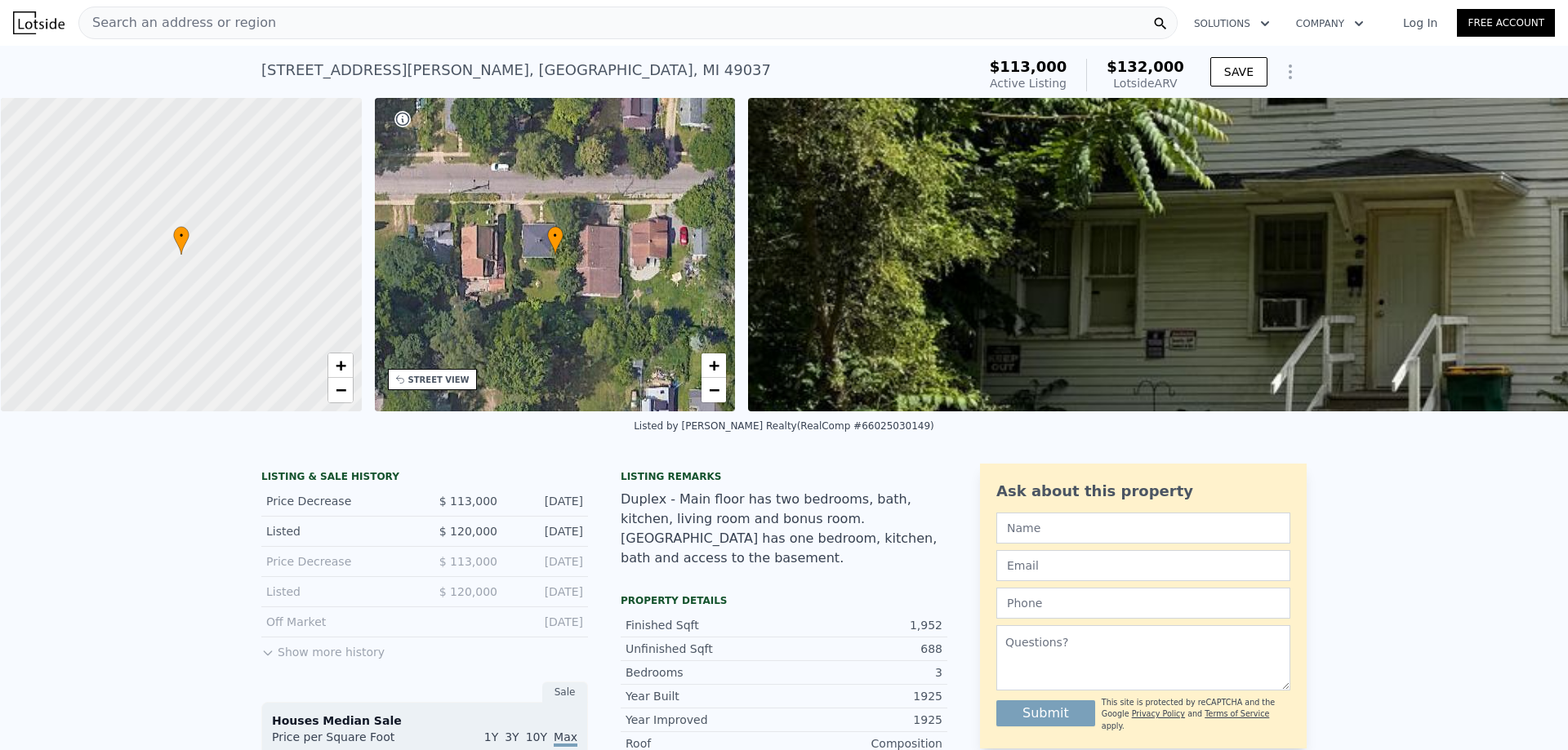
scroll to position [0, 7]
click at [415, 57] on div "39 Harris Ave , Battle Creek , MI 49037 Active at $113k (~ARV $132k )" at bounding box center [616, 74] width 709 height 45
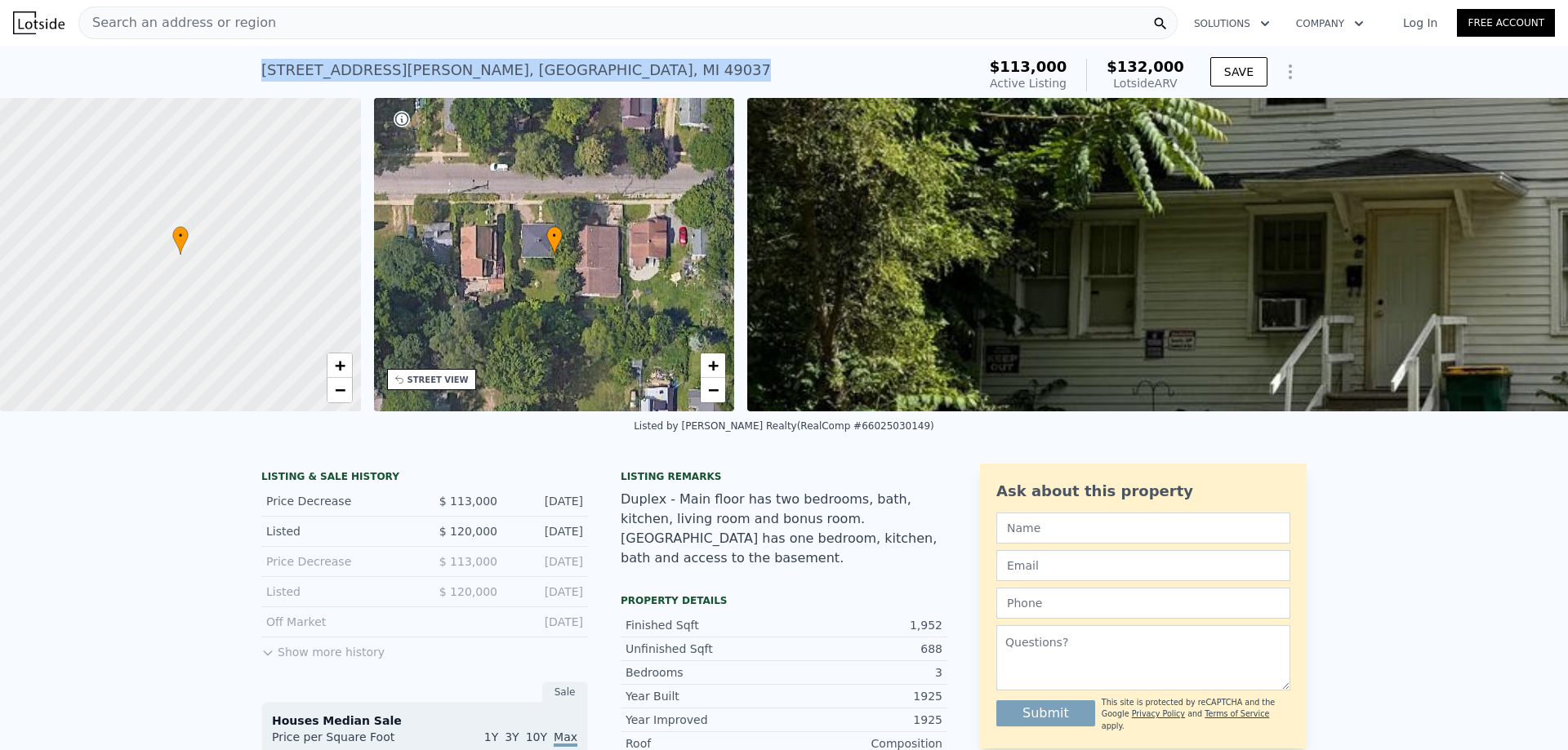
click at [415, 57] on div "39 Harris Ave , Battle Creek , MI 49037 Active at $113k (~ARV $132k )" at bounding box center [616, 74] width 709 height 45
copy div "39 Harris Ave , Battle Creek , MI 49037 Active at $113k (~ARV $132k )"
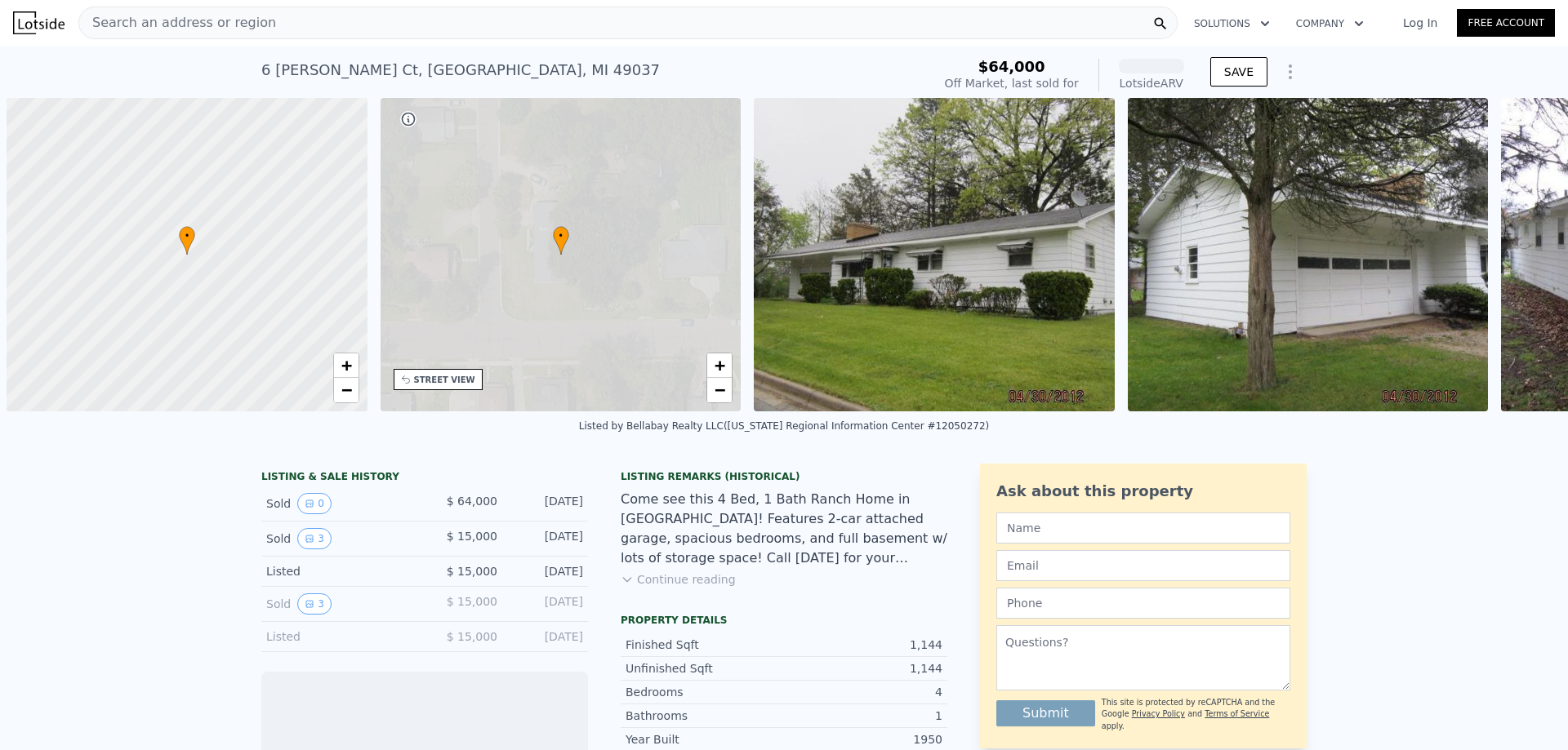
scroll to position [0, 7]
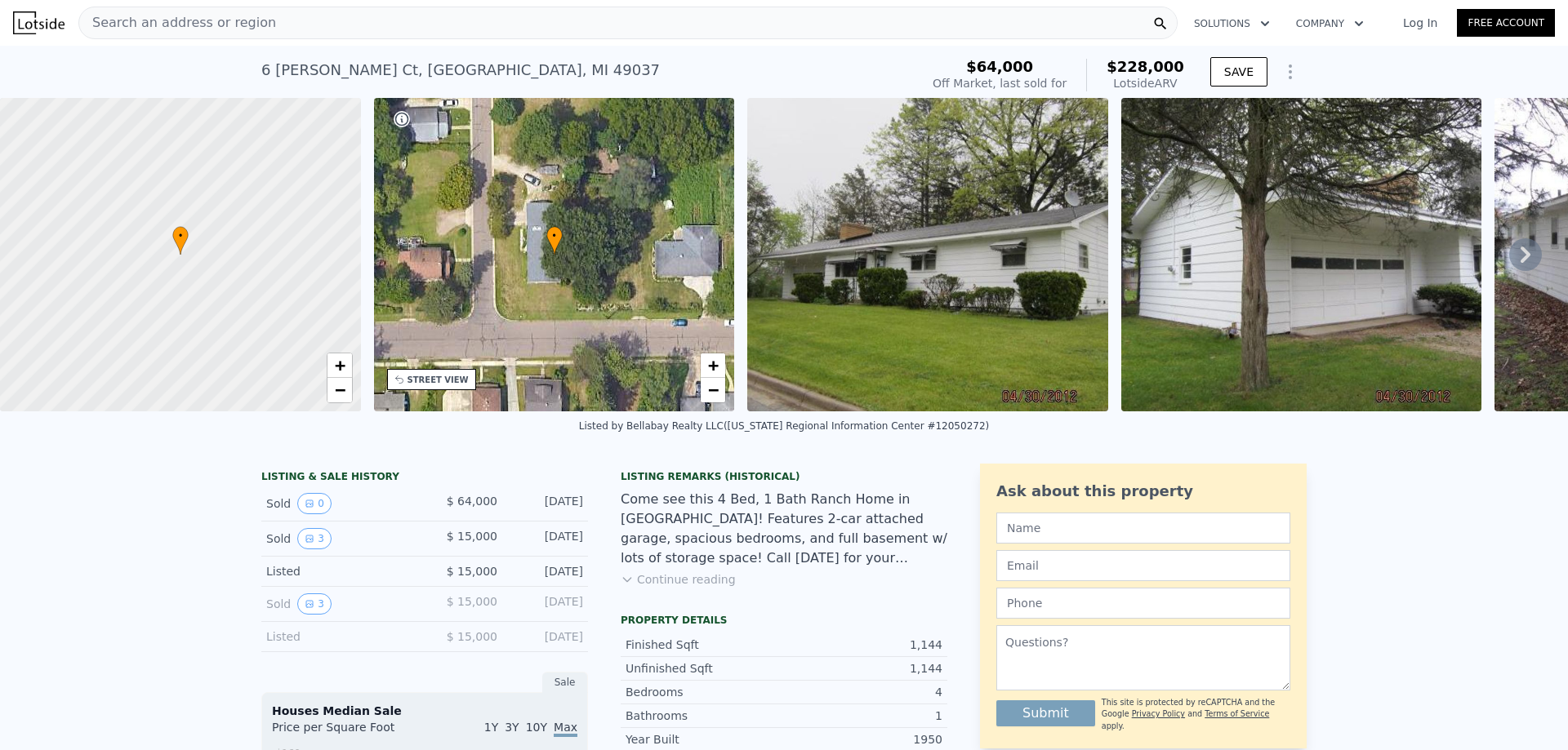
click at [180, 23] on span "Search an address or region" at bounding box center [178, 22] width 197 height 20
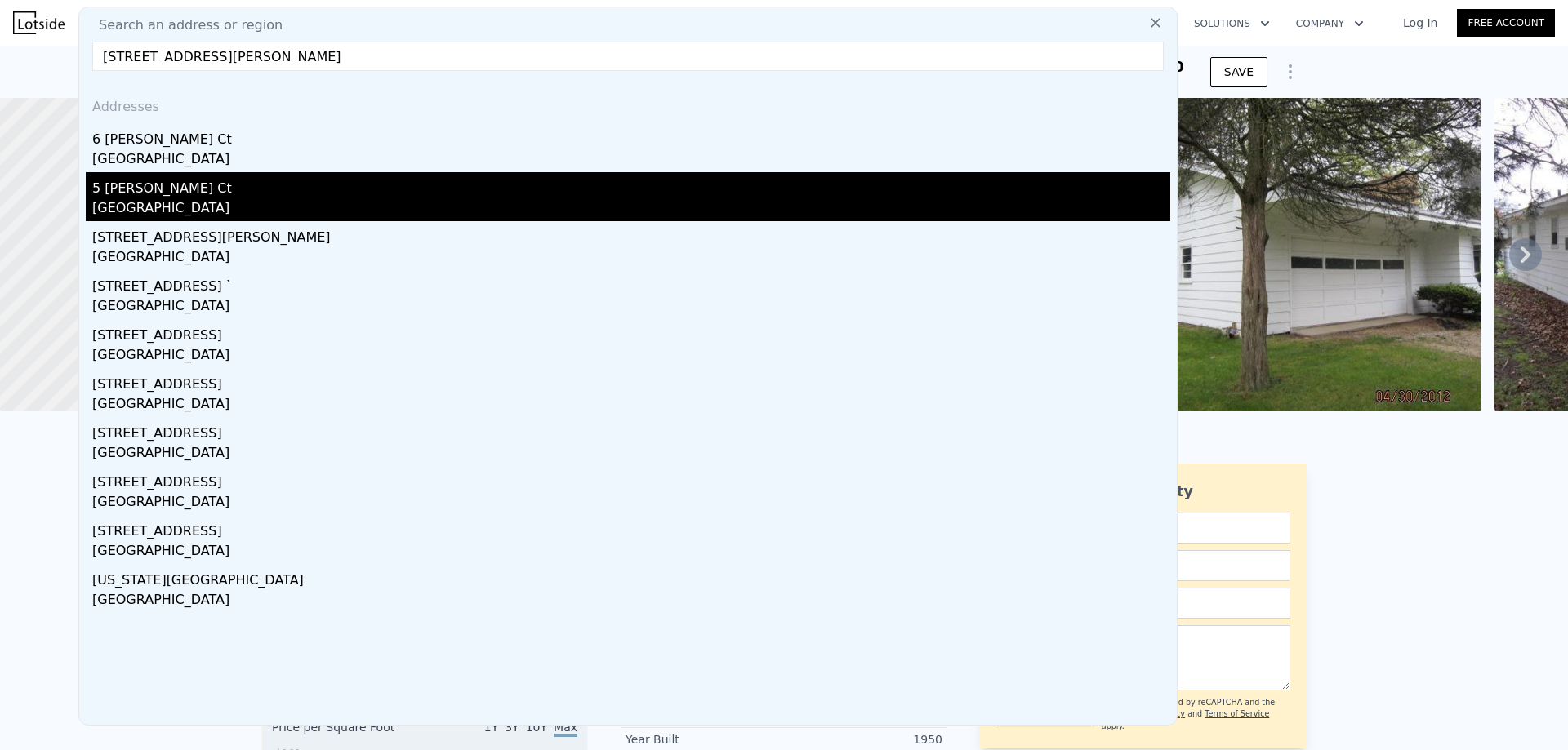
type input "[STREET_ADDRESS][PERSON_NAME]"
click at [240, 194] on div "5 [PERSON_NAME] Ct" at bounding box center [631, 185] width 1078 height 27
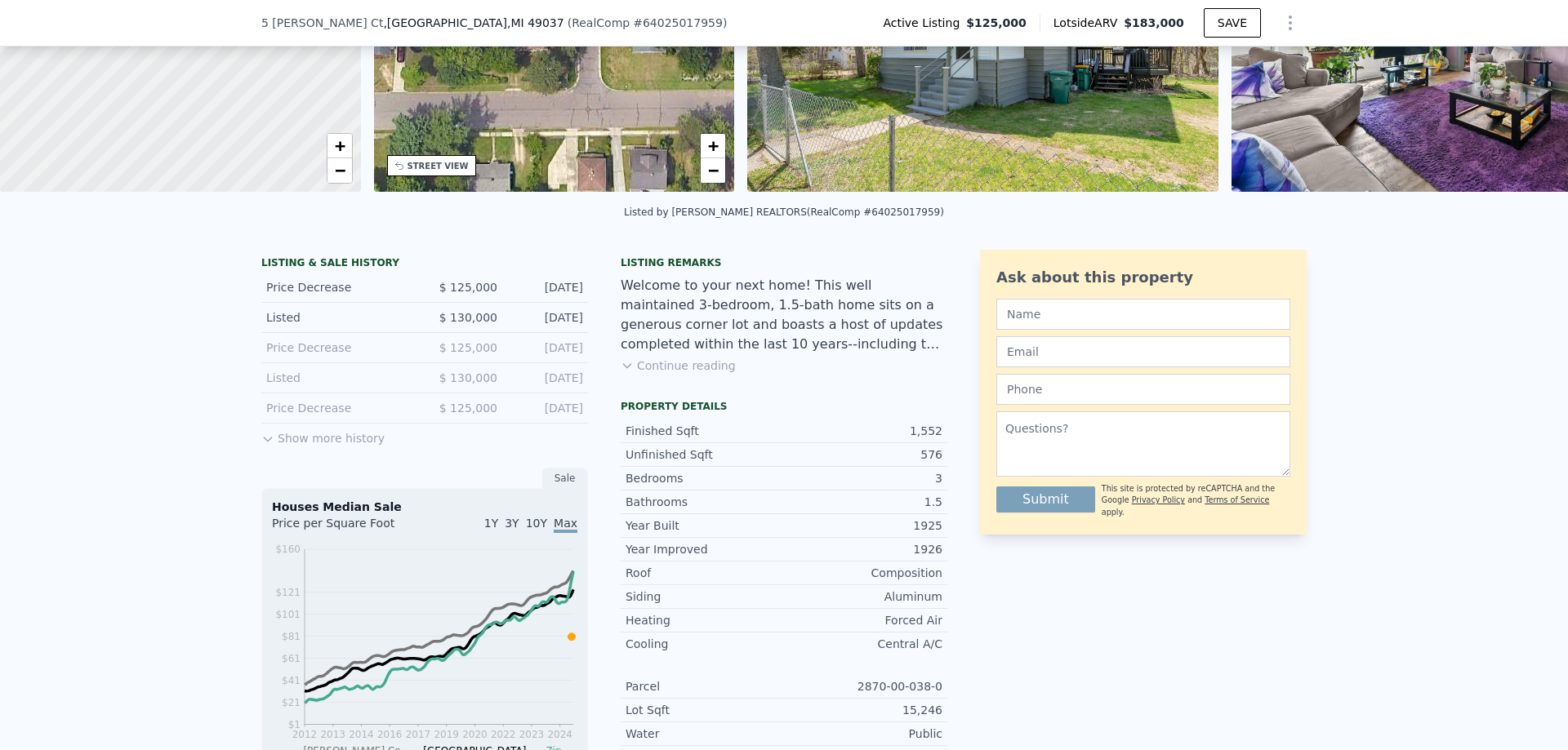
scroll to position [321, 0]
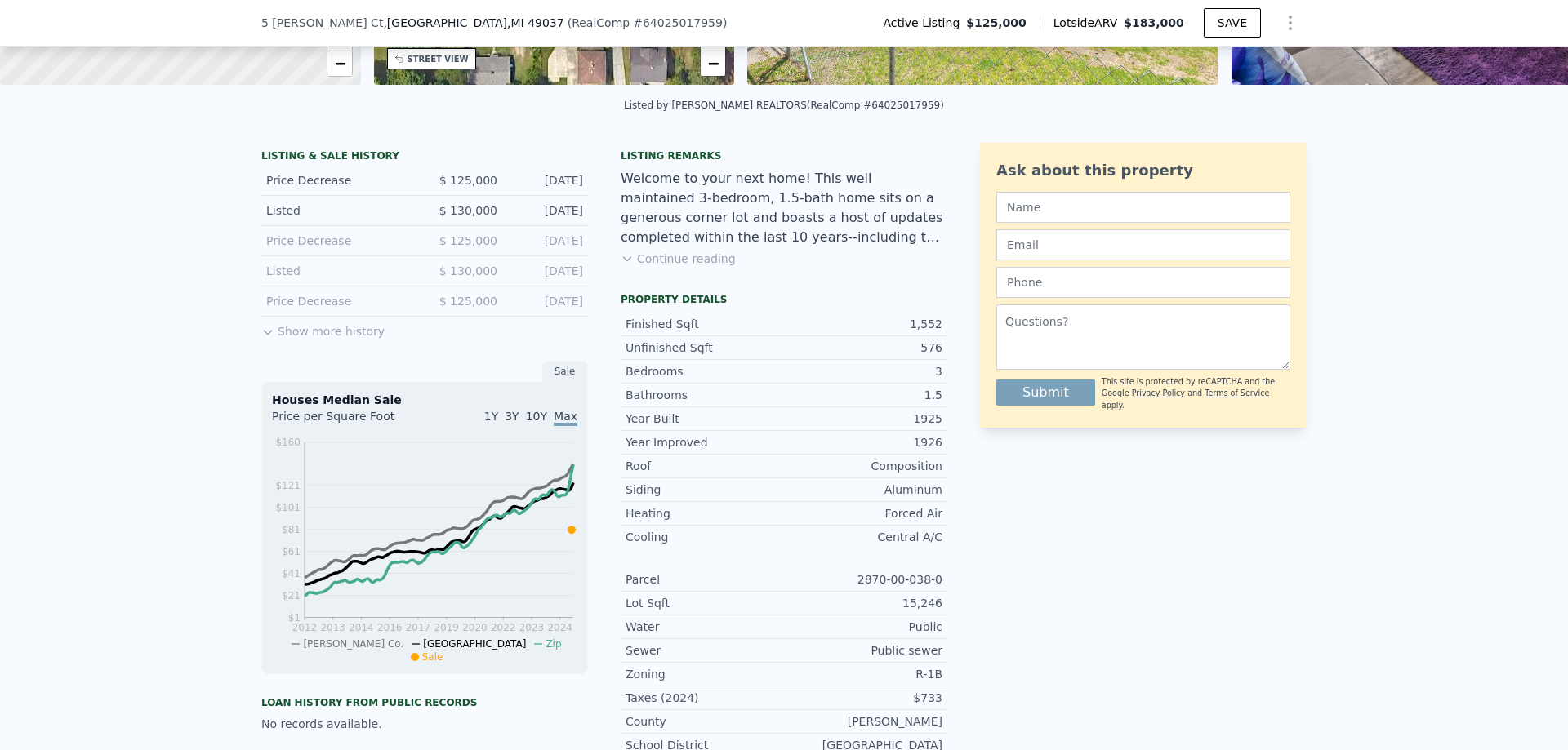
click at [330, 340] on button "Show more history" at bounding box center [323, 328] width 123 height 23
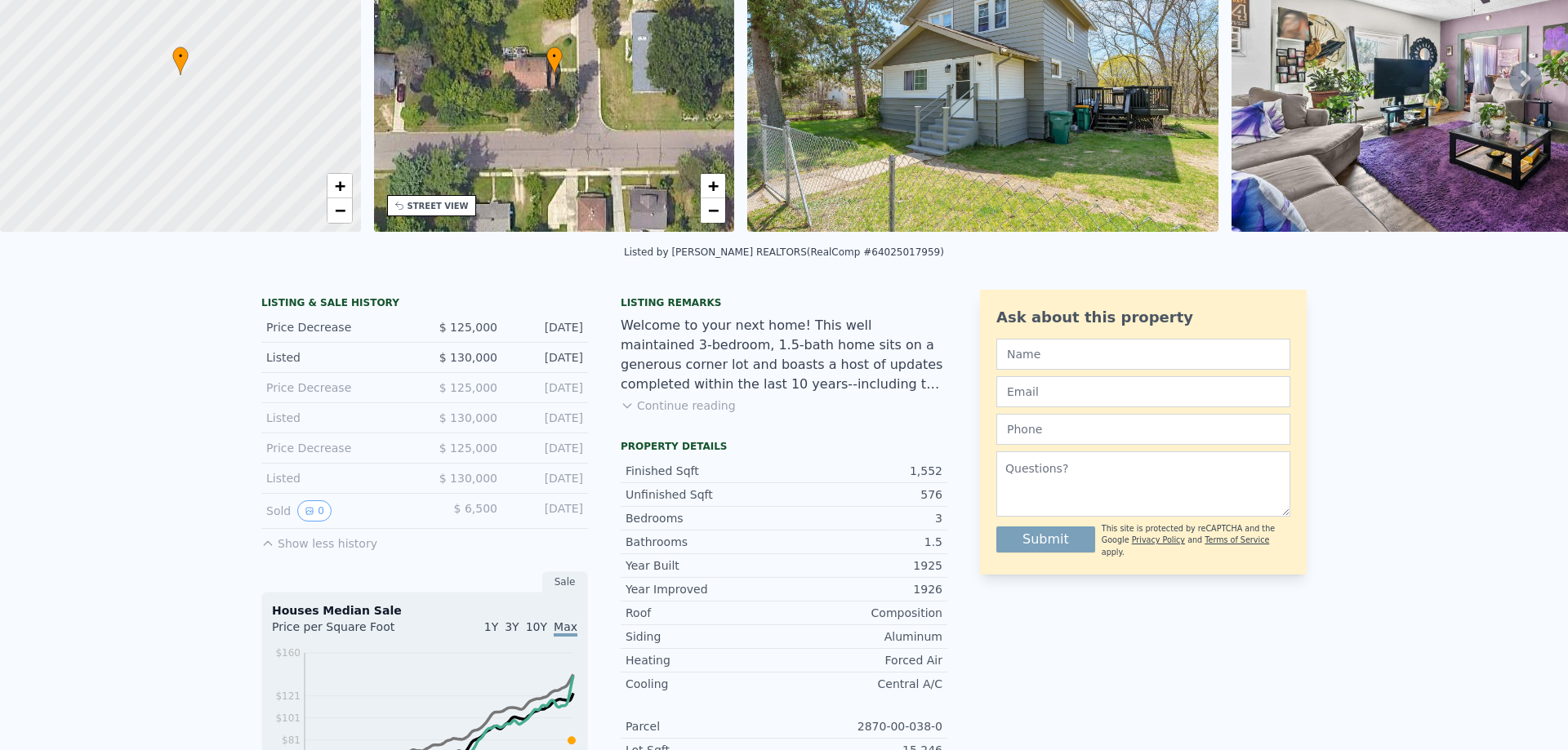
scroll to position [6, 0]
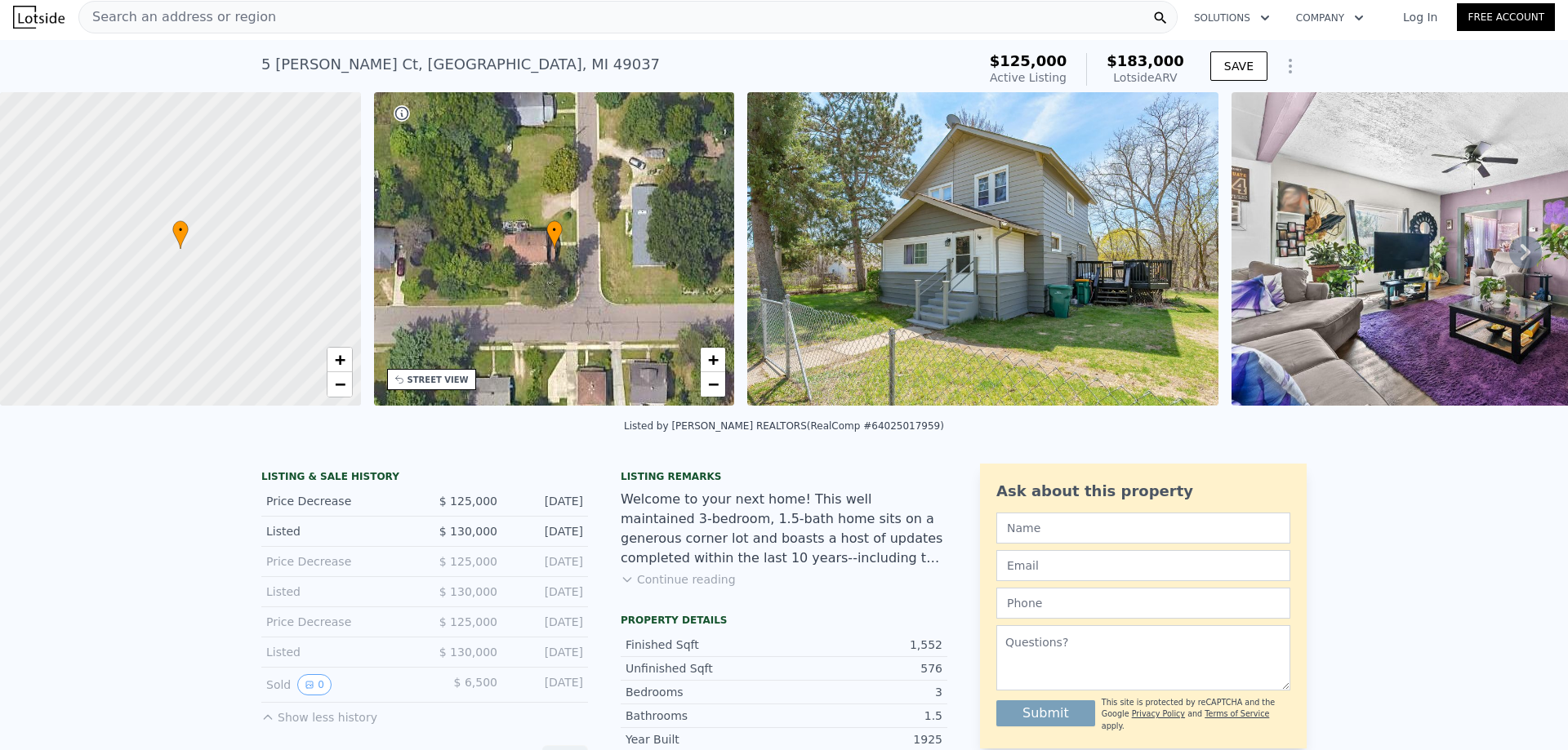
click at [1513, 265] on icon at bounding box center [1525, 252] width 33 height 32
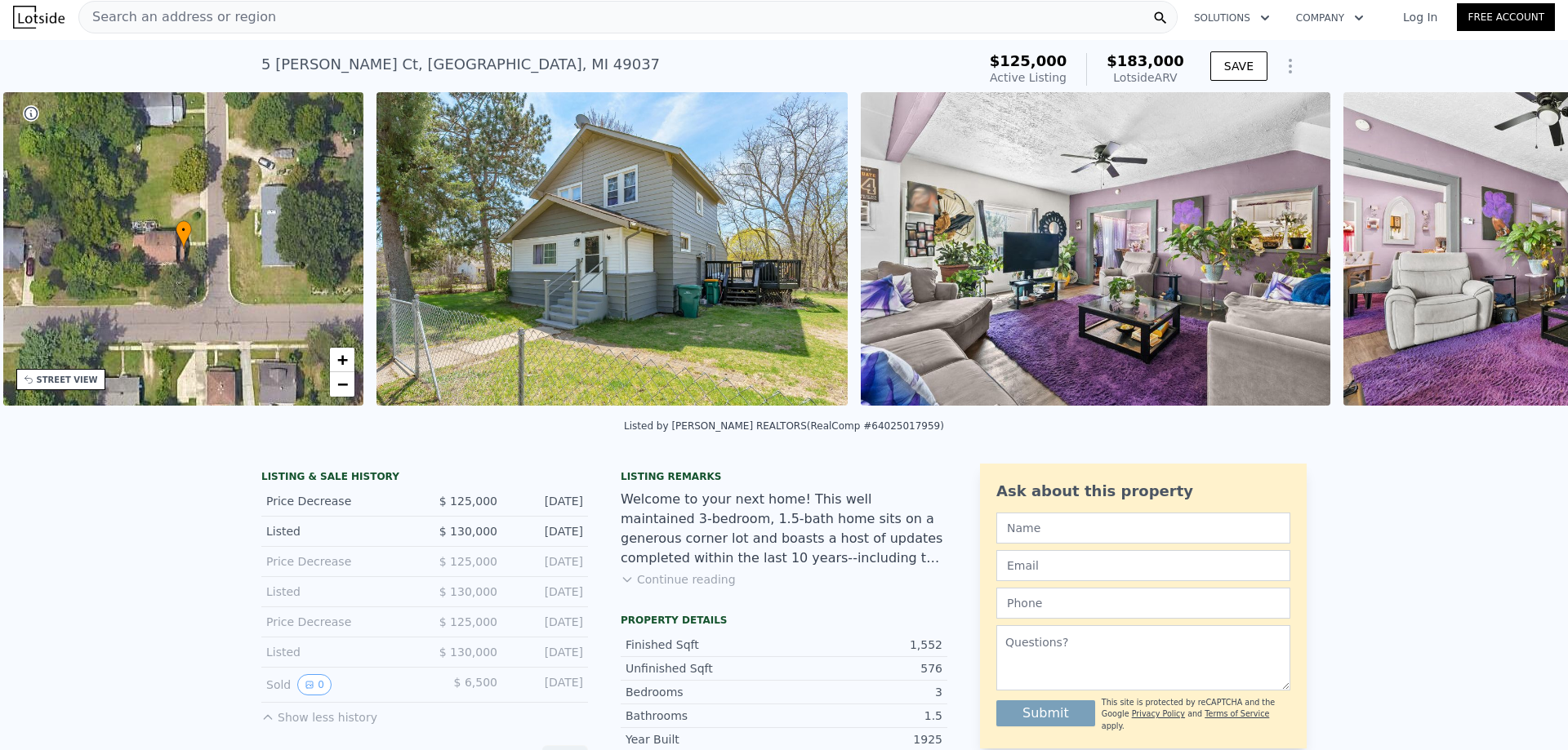
scroll to position [0, 381]
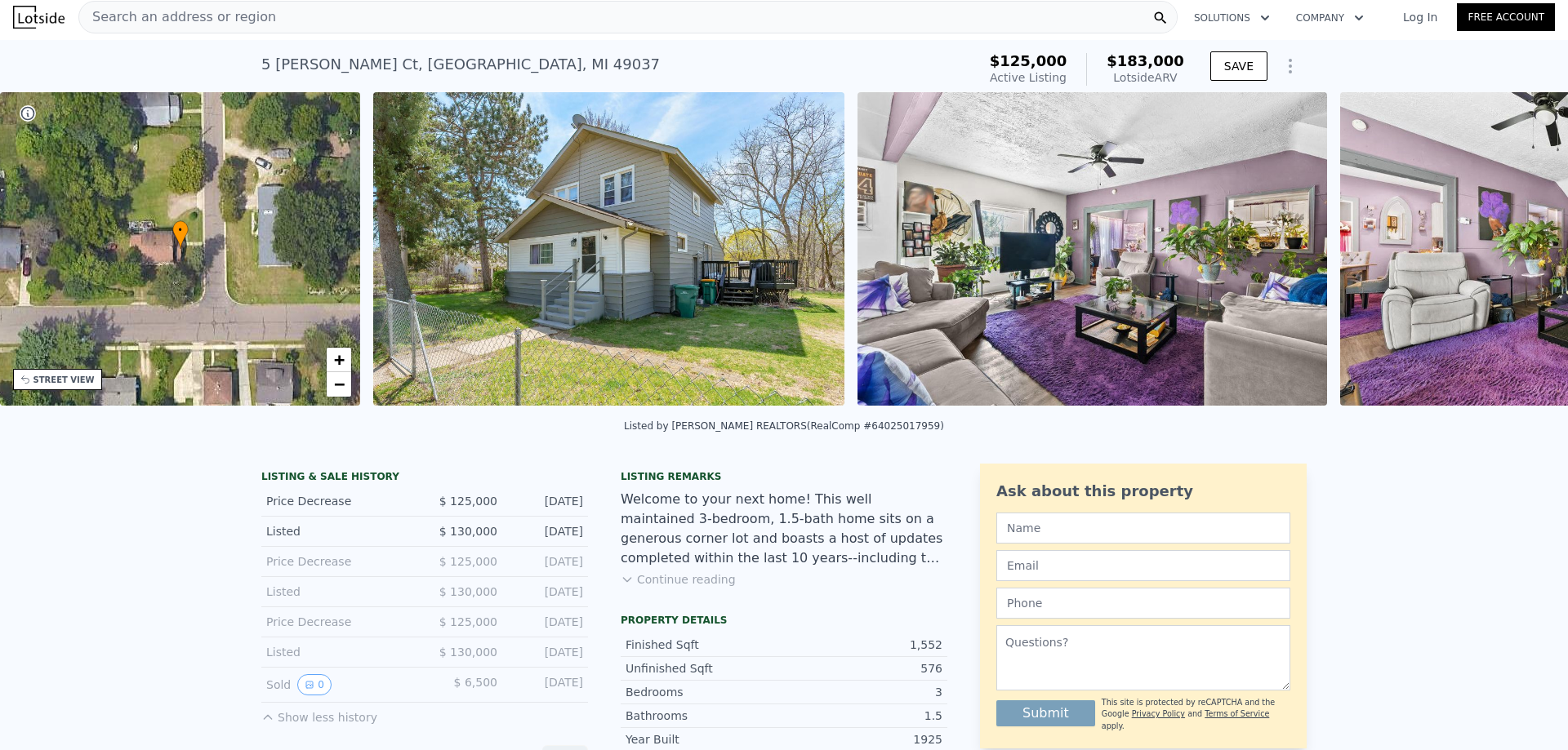
click at [1511, 264] on img at bounding box center [1576, 249] width 470 height 314
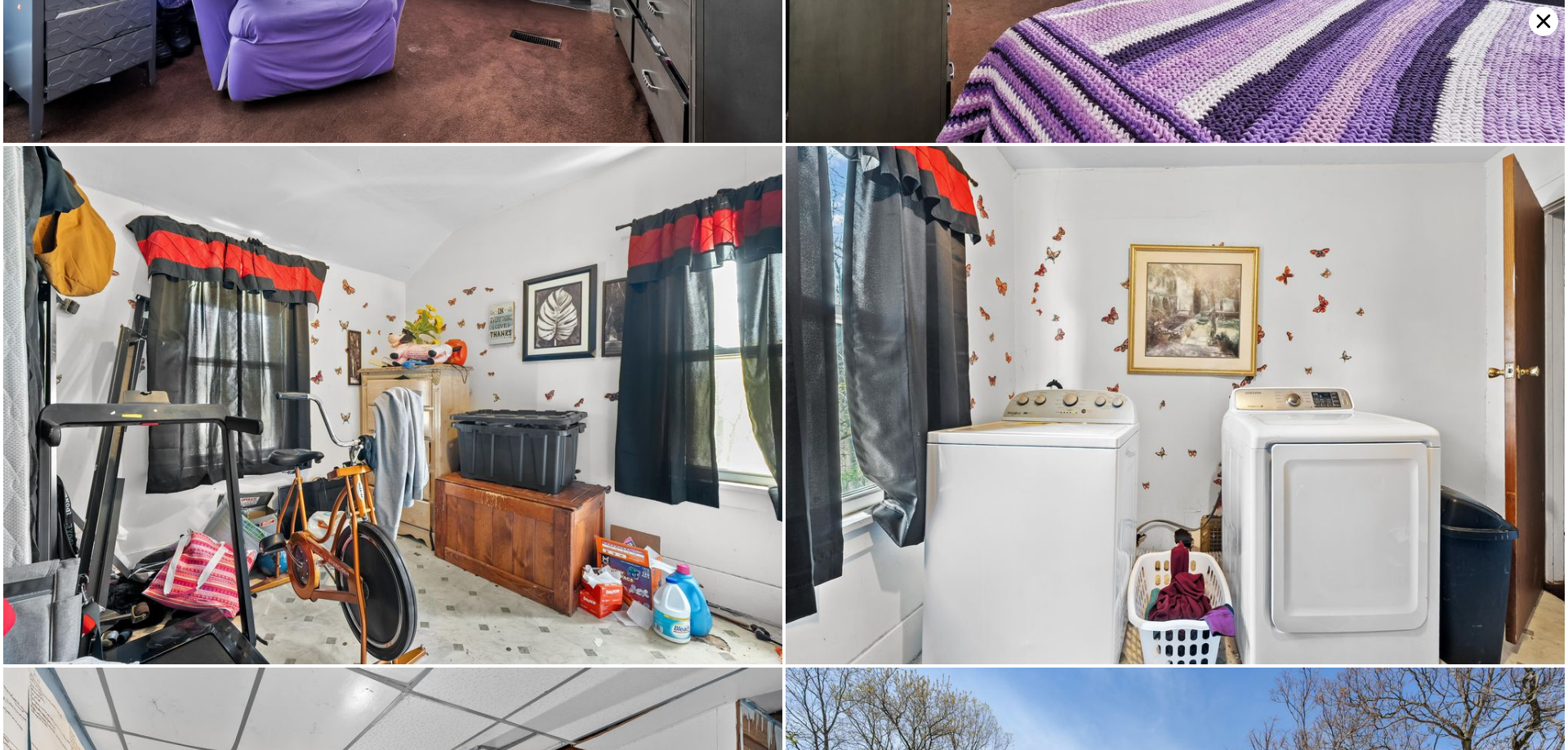
scroll to position [3109, 0]
